Goal: Use online tool/utility: Use online tool/utility

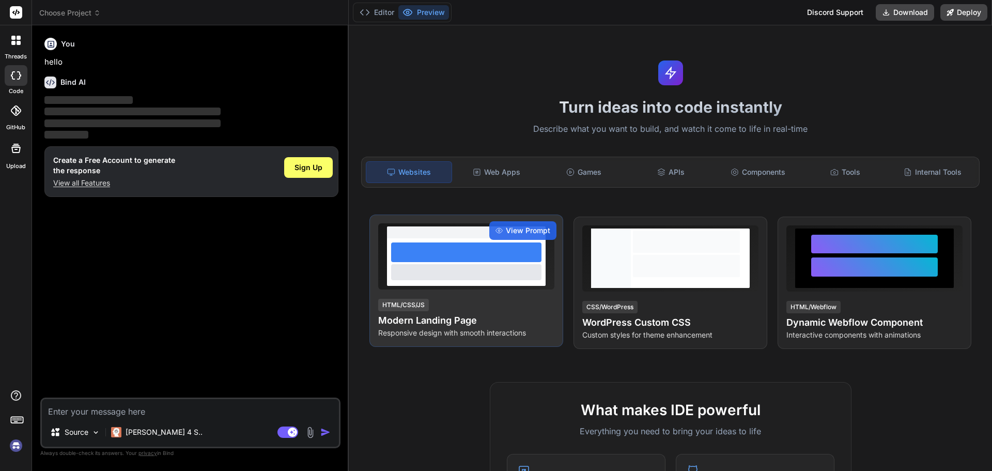
type textarea "x"
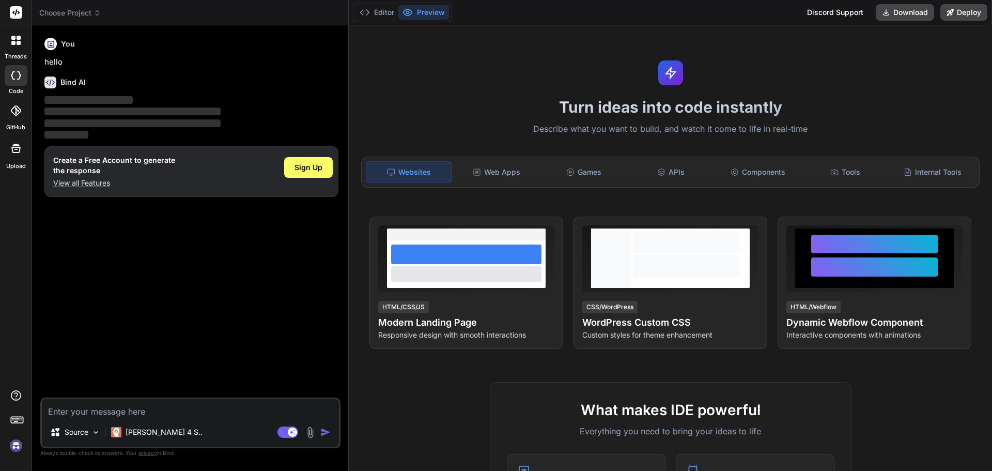
click at [133, 416] on textarea at bounding box center [190, 408] width 297 height 19
type textarea "P"
type textarea "x"
type textarea "Pl"
type textarea "x"
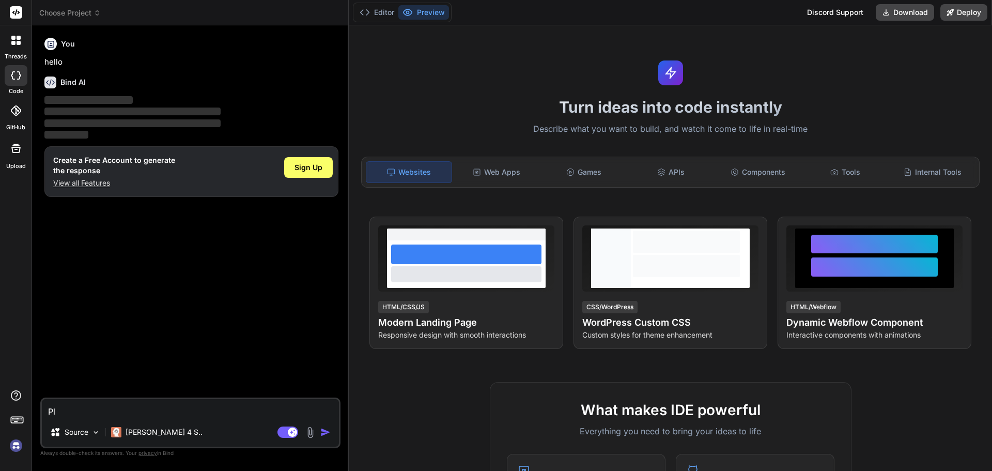
type textarea "Ple"
type textarea "x"
type textarea "Plea"
type textarea "x"
type textarea "Pleas"
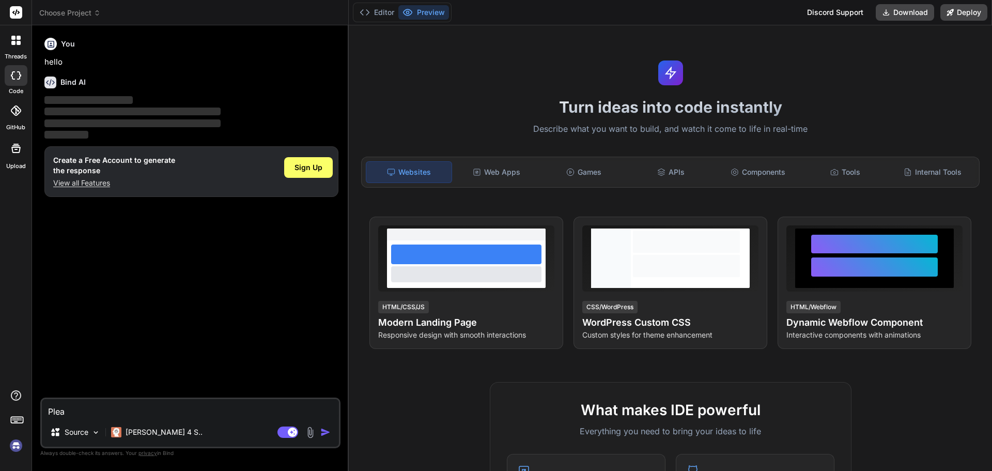
type textarea "x"
type textarea "Please"
type textarea "x"
type textarea "Please"
type textarea "x"
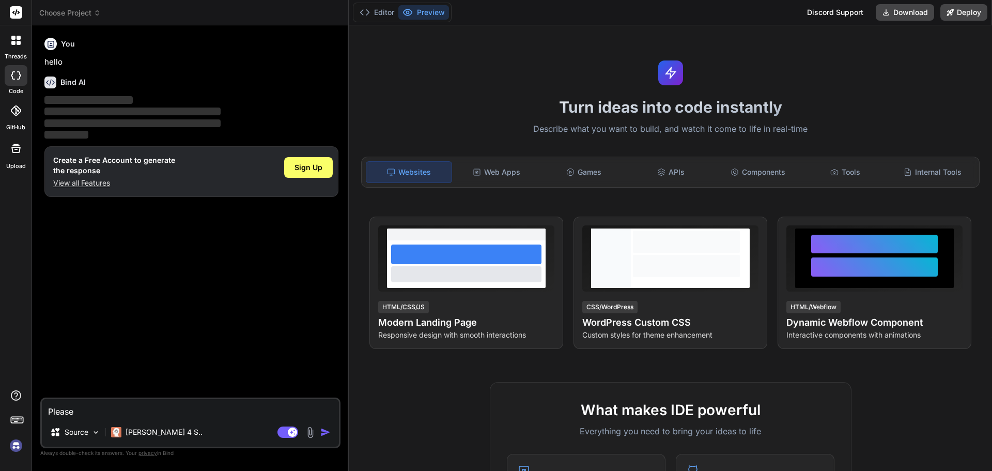
type textarea "Please g"
type textarea "x"
type textarea "Please ge"
type textarea "x"
type textarea "Please gen"
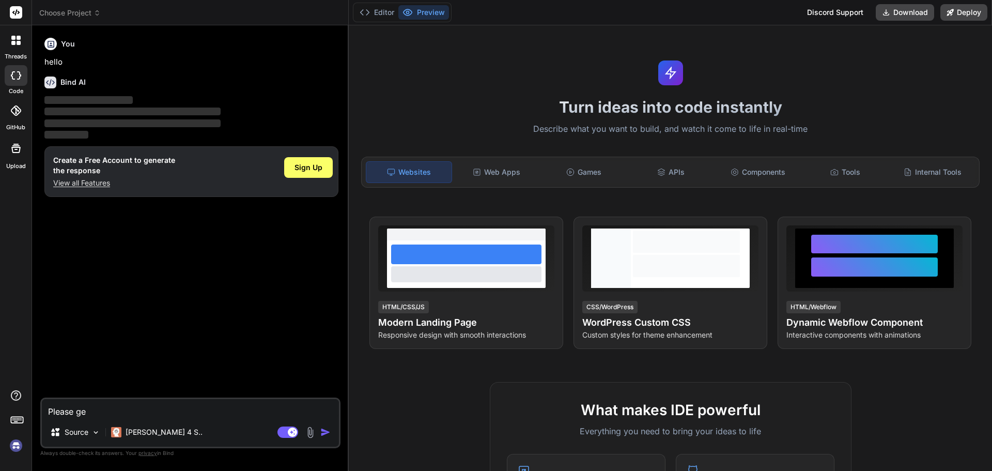
type textarea "x"
type textarea "Please gene"
type textarea "x"
type textarea "Please gener"
type textarea "x"
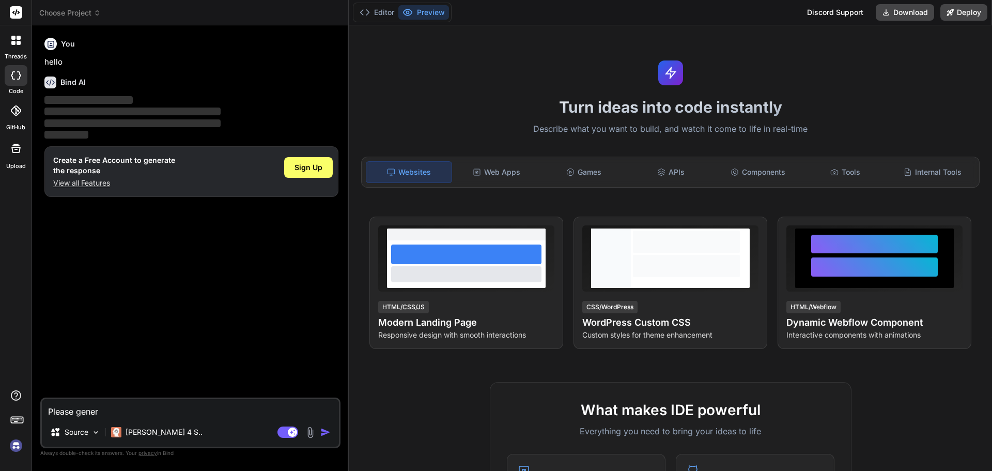
type textarea "Please genera"
type textarea "x"
type textarea "Please generam"
type textarea "x"
type textarea "Please generame"
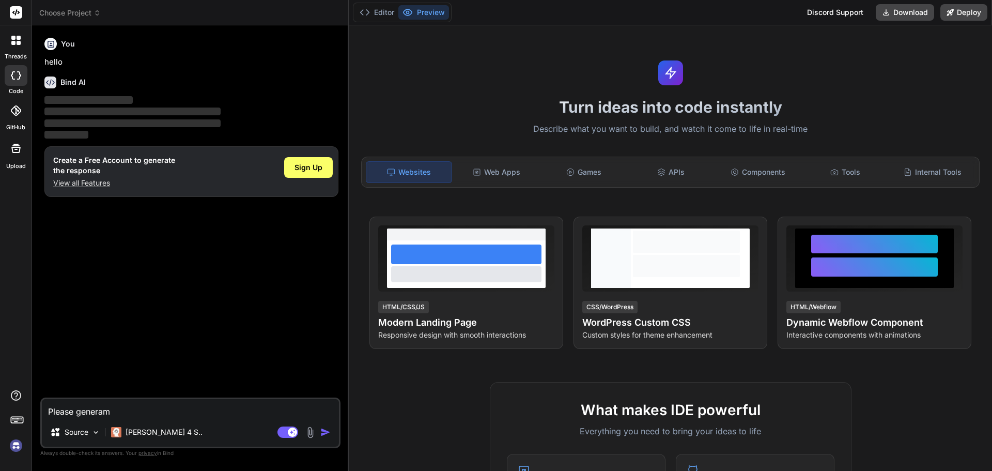
type textarea "x"
type textarea "Please generame"
type textarea "x"
type textarea "Please generame a"
type textarea "x"
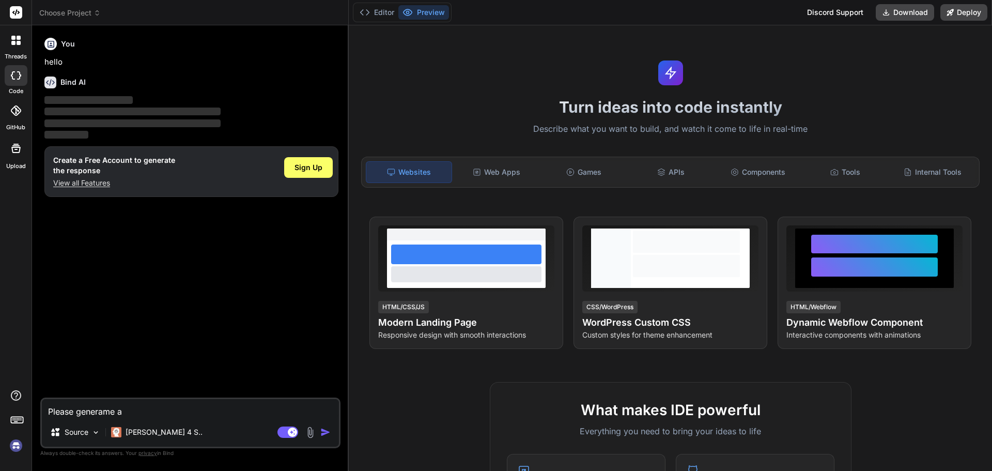
type textarea "Please generame a"
type textarea "x"
type textarea "Please generame a p"
type textarea "x"
type textarea "Please generame a py"
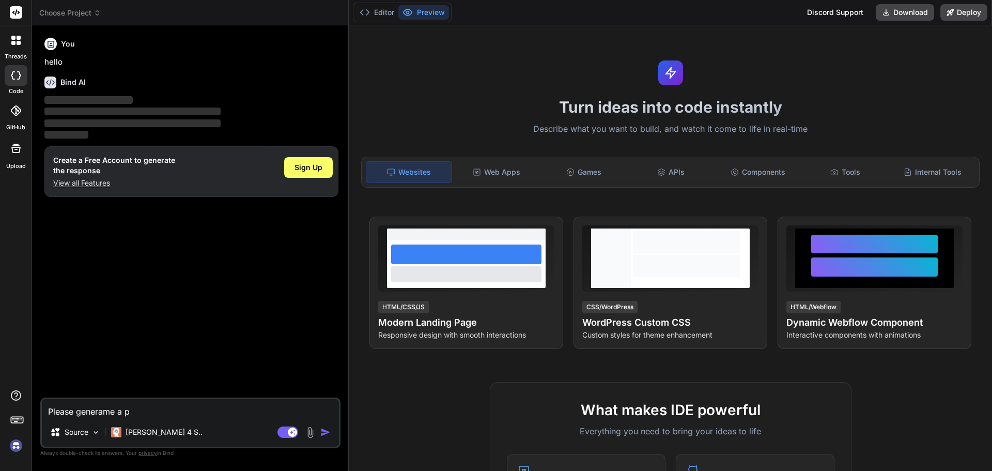
type textarea "x"
type textarea "Please generame a pyt"
type textarea "x"
type textarea "Please generame a pyth"
type textarea "x"
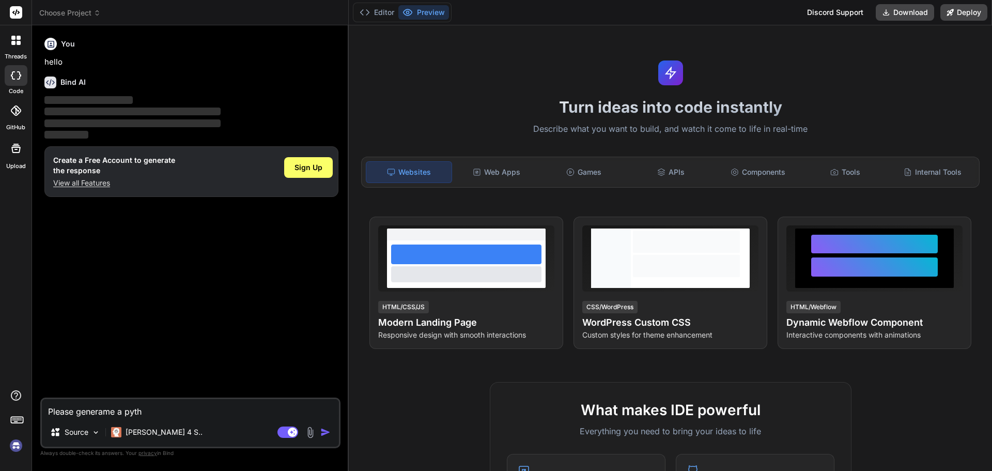
type textarea "Please generame a pytho"
type textarea "x"
type textarea "Please generame a python"
type textarea "x"
type textarea "Please generame a python"
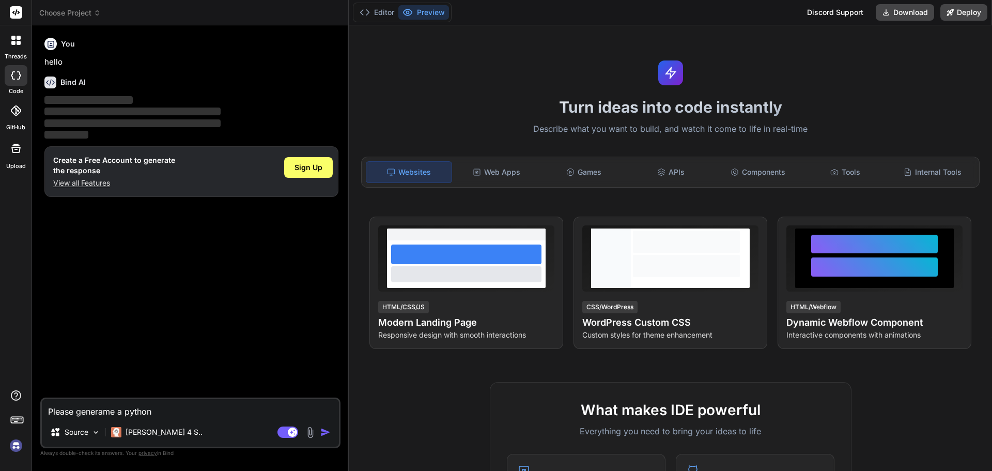
type textarea "x"
type textarea "Please generame a python c"
type textarea "x"
type textarea "Please generame a python co"
type textarea "x"
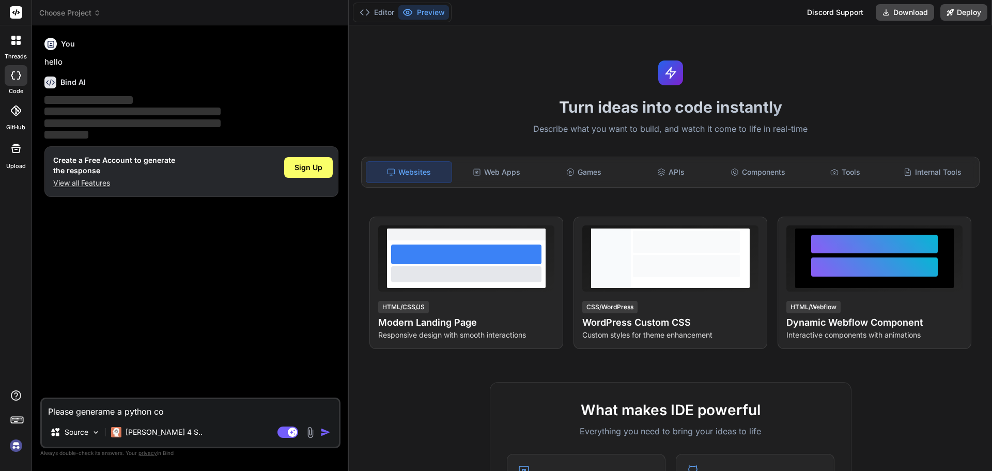
type textarea "Please generame a python cod"
type textarea "x"
type textarea "Please generame a python code"
type textarea "x"
type textarea "Please generame a python code"
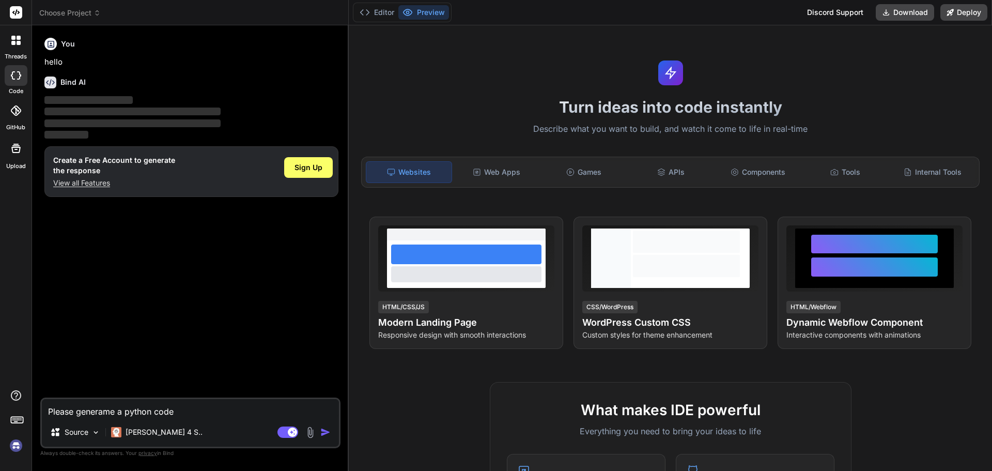
type textarea "x"
type textarea "Please generame a python code t"
type textarea "x"
type textarea "Please generame a python code to"
type textarea "x"
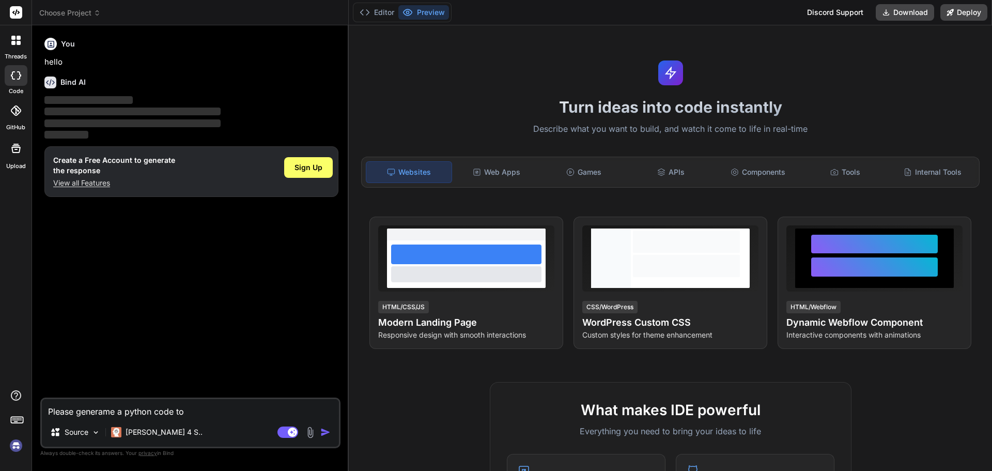
type textarea "Please generame a python code to"
type textarea "x"
type textarea "Please generame a python code to r"
type textarea "x"
type textarea "Please generame a python code to re"
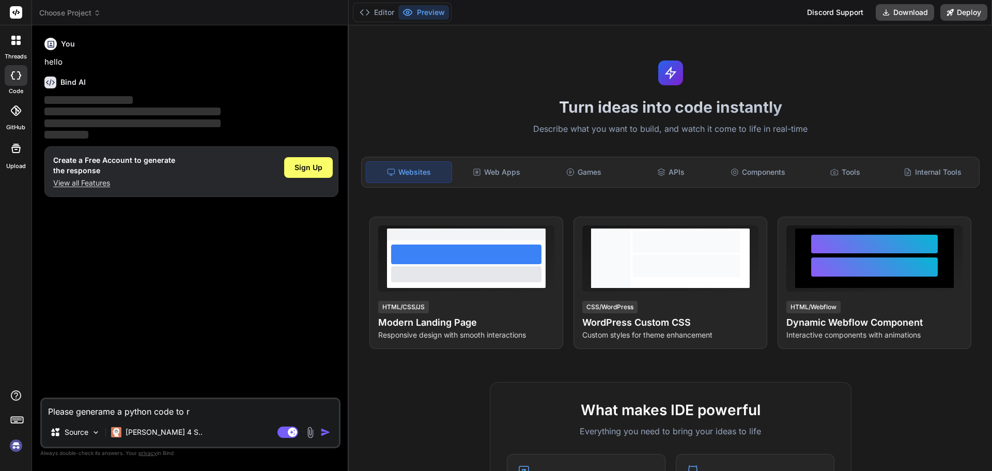
type textarea "x"
type textarea "Please generame a python code to rea"
type textarea "x"
type textarea "Please generame a python code to read"
type textarea "x"
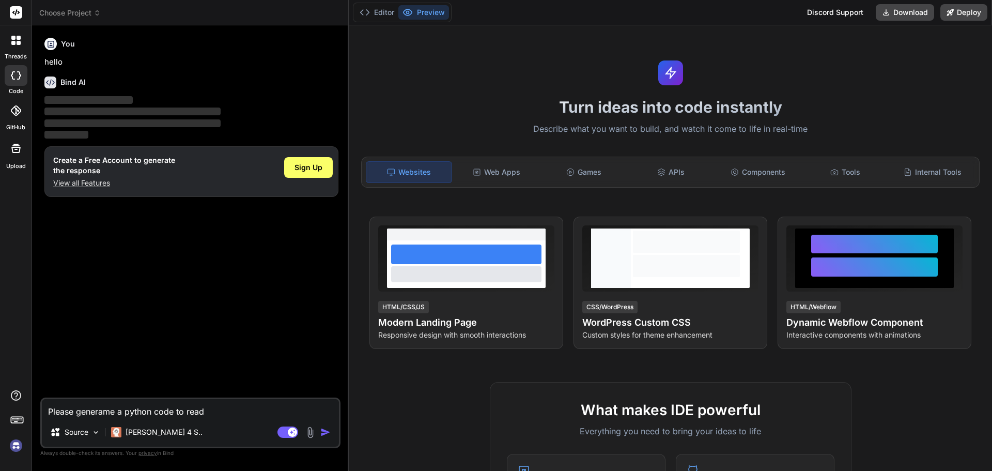
type textarea "Please generame a python code to read"
type textarea "x"
type textarea "Please generame a python code to read a"
type textarea "x"
type textarea "Please generame a python code to read a"
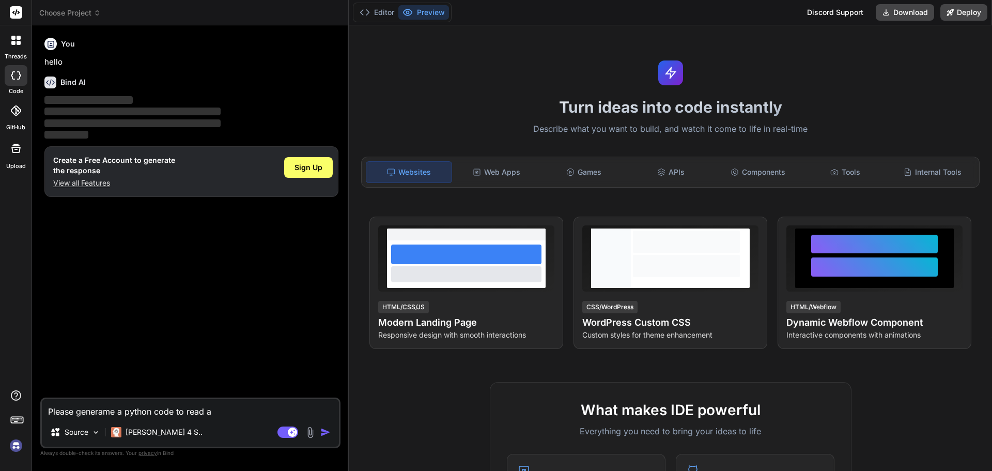
type textarea "x"
type textarea "Please generame a python code to read a f"
type textarea "x"
type textarea "Please generame a python code to read a fi"
type textarea "x"
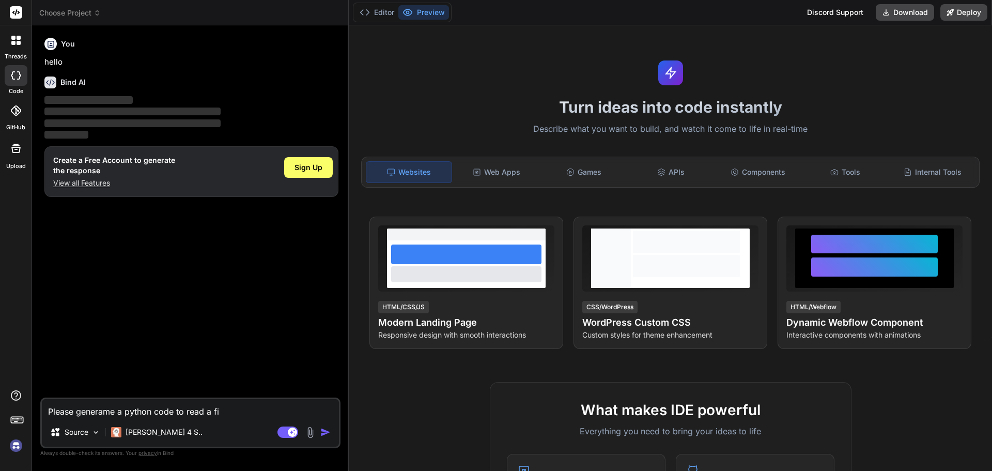
type textarea "Please generame a python code to read a fil"
type textarea "x"
type textarea "Please generame a python code to read a file"
type textarea "x"
type textarea "Please generame a python code to read a file"
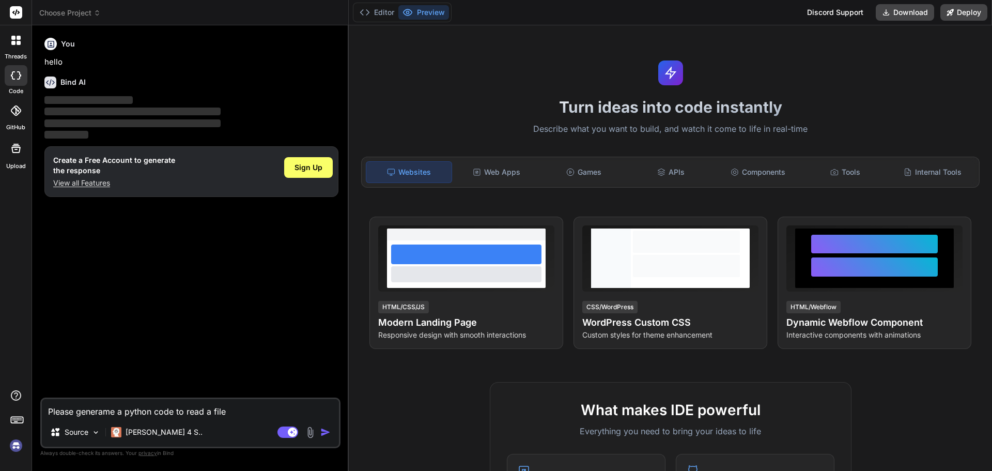
type textarea "x"
type textarea "Please generame a python code to read a file c"
type textarea "x"
type textarea "Please generame a python code to read a file cc"
type textarea "x"
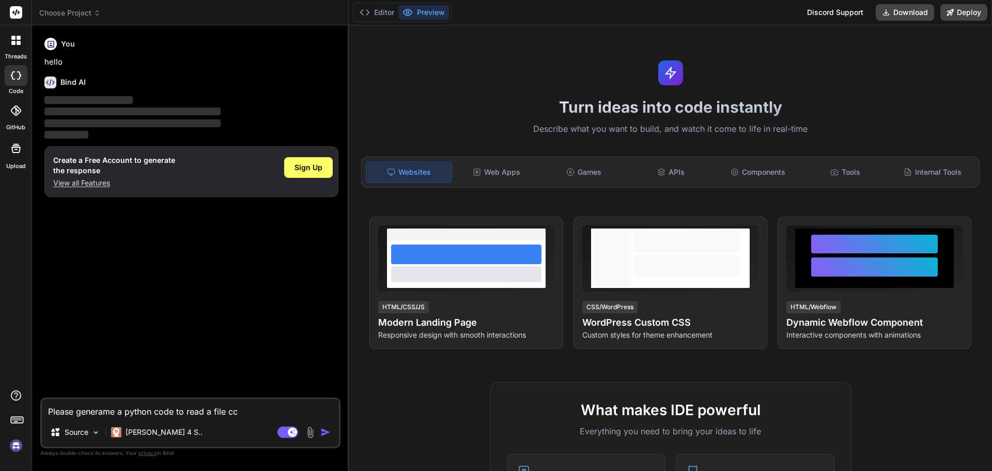
type textarea "Please generame a python code to read a file cca"
type textarea "x"
type textarea "Please generame a python code to read a file ccal"
type textarea "x"
type textarea "Please generame a python code to read a file ccall"
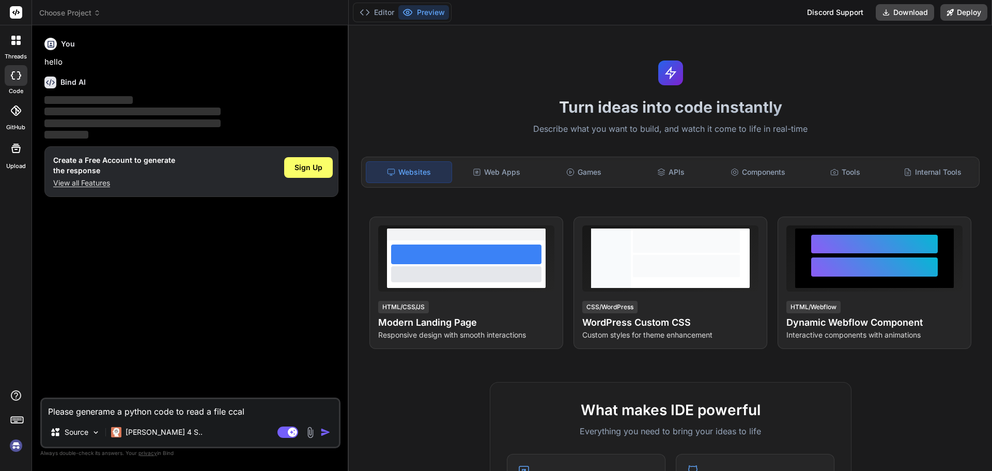
type textarea "x"
type textarea "Please generame a python code to read a file ccalle"
type textarea "x"
type textarea "Please generame a python code to read a file ccalled"
type textarea "x"
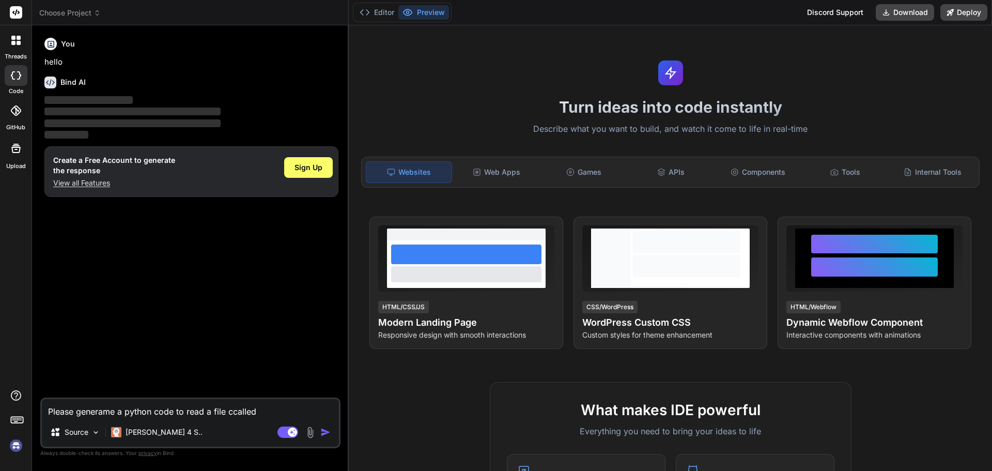
type textarea "Please generame a python code to read a file ccalled"
type textarea "x"
type textarea "Please generame a python code to read a file ccalled f"
type textarea "x"
type textarea "Please generame a python code to read a file ccalled fi"
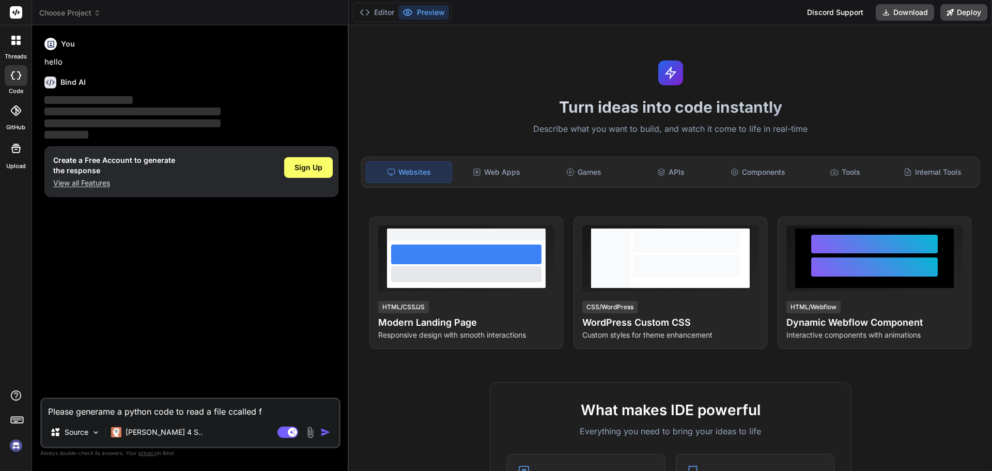
type textarea "x"
type textarea "Please generame a python code to read a file ccalled fil"
type textarea "x"
type textarea "Please generame a python code to read a file ccalled file"
type textarea "x"
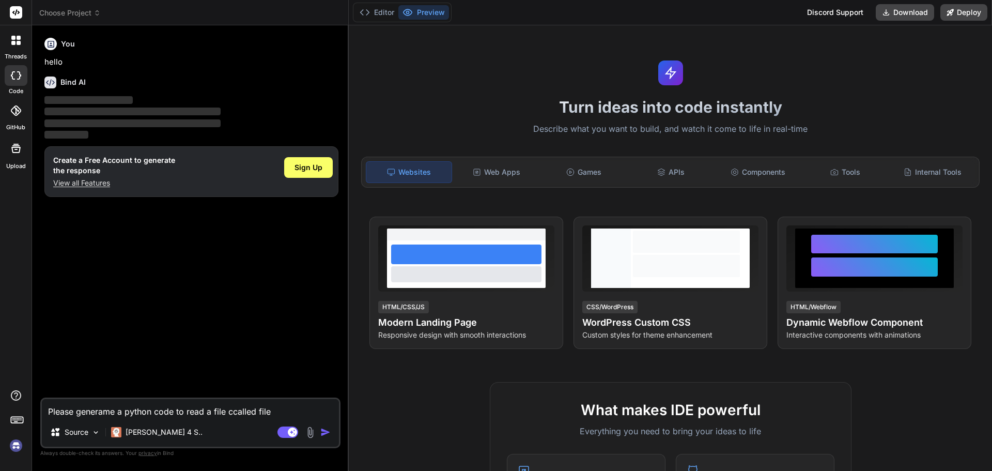
type textarea "Please generame a python code to read a file ccalled file."
type textarea "x"
type textarea "Please generame a python code to read a file ccalled file.s"
type textarea "x"
type textarea "Please generame a python code to read a file ccalled file."
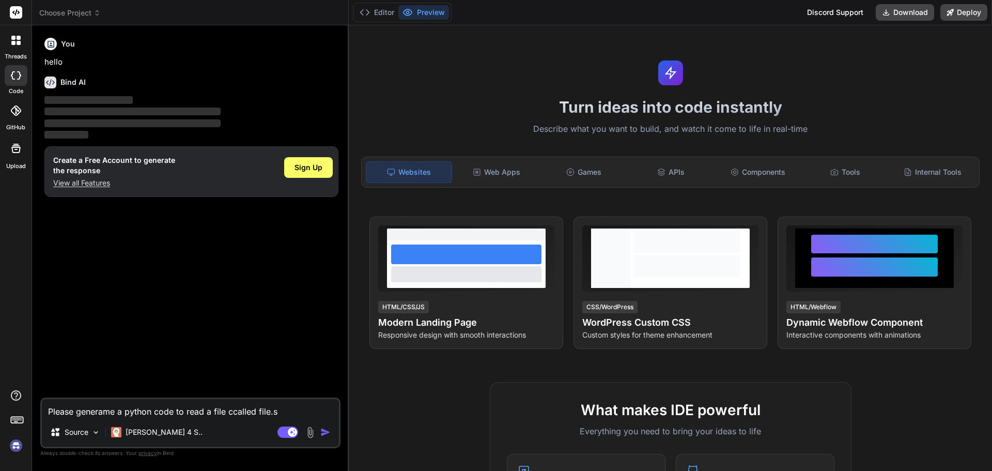
type textarea "x"
type textarea "Please generame a python code to read a file ccalled file.x"
type textarea "x"
type textarea "Please generame a python code to read a file ccalled file.xt"
type textarea "x"
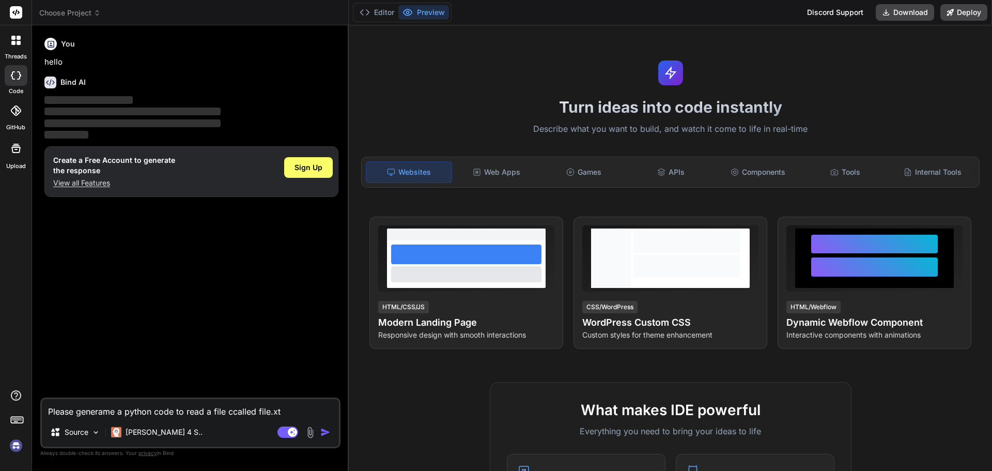
type textarea "Please generame a python code to read a file ccalled file.x"
type textarea "x"
type textarea "Please generame a python code to read a file ccalled file.xl"
type textarea "x"
type textarea "Please generame a python code to read a file ccalled file.xlm"
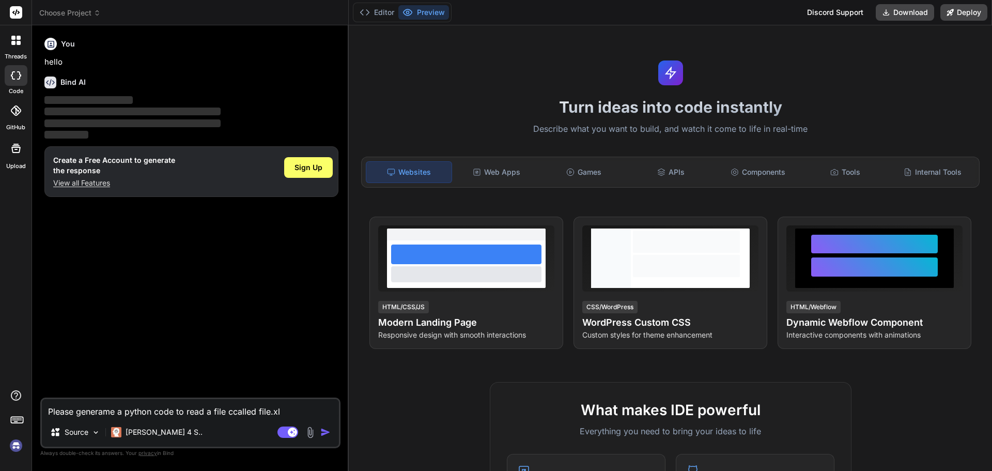
type textarea "x"
type textarea "Please generame a python code to read a file ccalled file.xlms"
type textarea "x"
drag, startPoint x: 295, startPoint y: 415, endPoint x: 280, endPoint y: 412, distance: 14.7
click at [280, 412] on textarea "Please generame a python code to read a file ccalled file.xlms" at bounding box center [190, 408] width 297 height 19
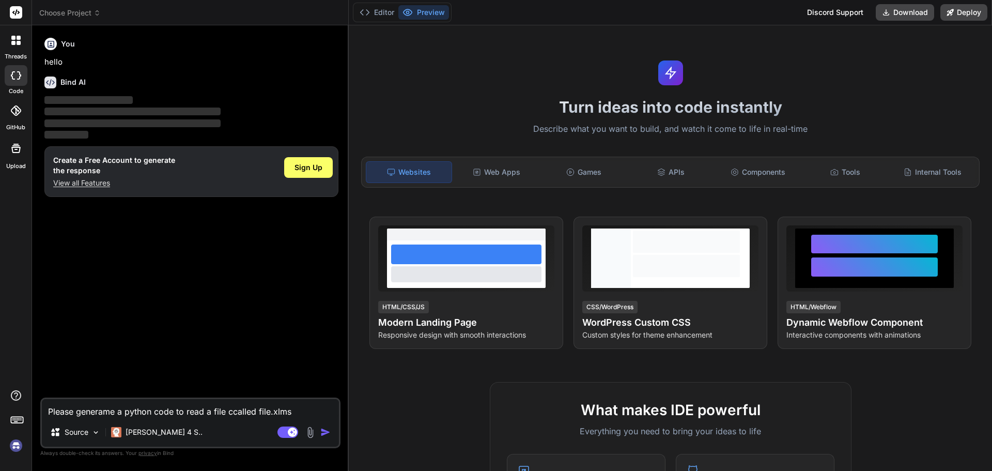
type textarea "Please generame a python code to read a file ccalled file.xls"
type textarea "x"
type textarea "Please generame a python code to read a file ccalled file.xlsx"
type textarea "x"
drag, startPoint x: 240, startPoint y: 409, endPoint x: 232, endPoint y: 412, distance: 8.5
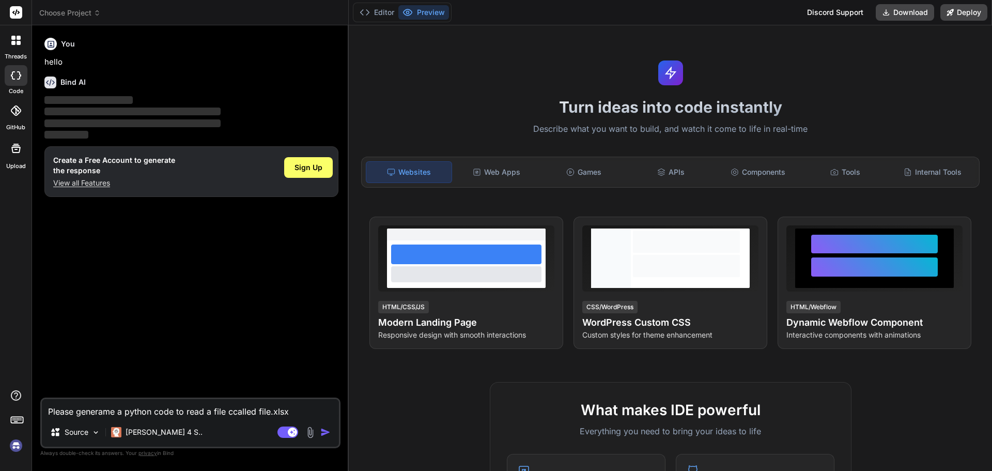
click at [232, 412] on textarea "Please generame a python code to read a file ccalled file.xlsx" at bounding box center [190, 408] width 297 height 19
click at [233, 414] on textarea "Please generame a python code to read a file ccalled file.xlsx" at bounding box center [190, 408] width 297 height 19
type textarea "Please generame a python code to read a file called file.xlsx"
type textarea "x"
type textarea "Please generate a python code to read a file called file.xlsx"
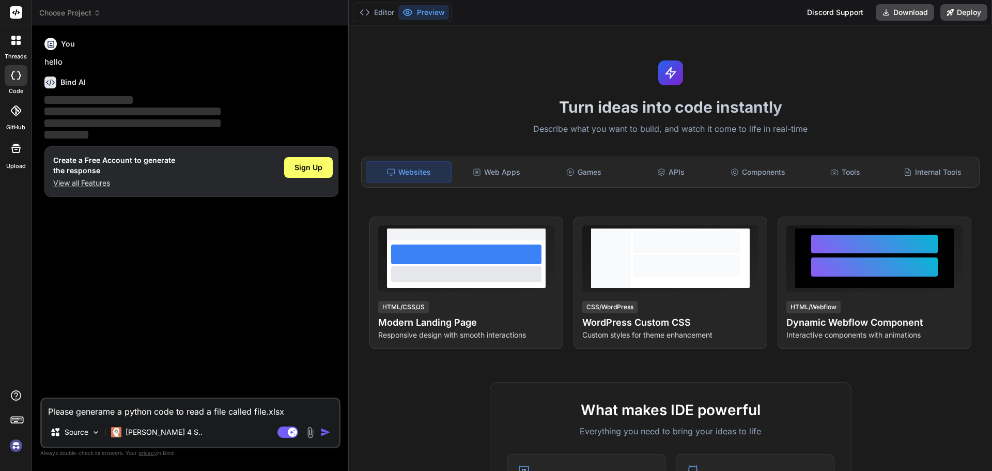
type textarea "x"
click at [279, 410] on textarea "Please generate a python code to read a file called file.xlsx" at bounding box center [190, 408] width 297 height 19
type textarea "Please generate a python code to read a file called file.xlsx"
click at [327, 428] on img "button" at bounding box center [325, 432] width 10 height 10
click at [323, 432] on img "button" at bounding box center [325, 432] width 10 height 10
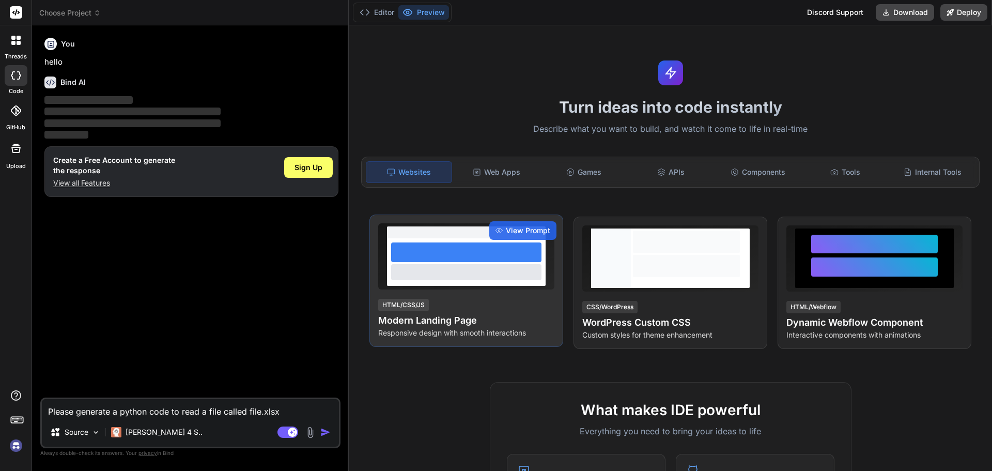
click at [482, 273] on div at bounding box center [466, 271] width 150 height 15
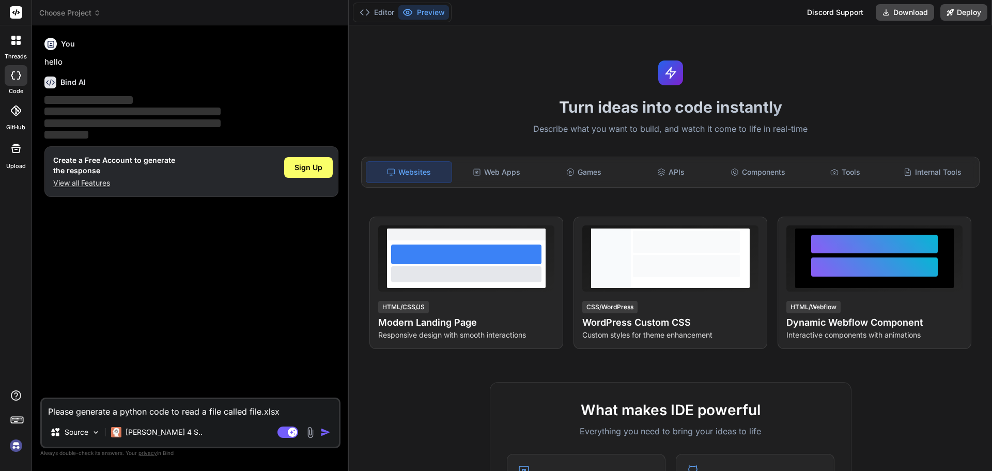
scroll to position [362, 0]
